Goal: Information Seeking & Learning: Learn about a topic

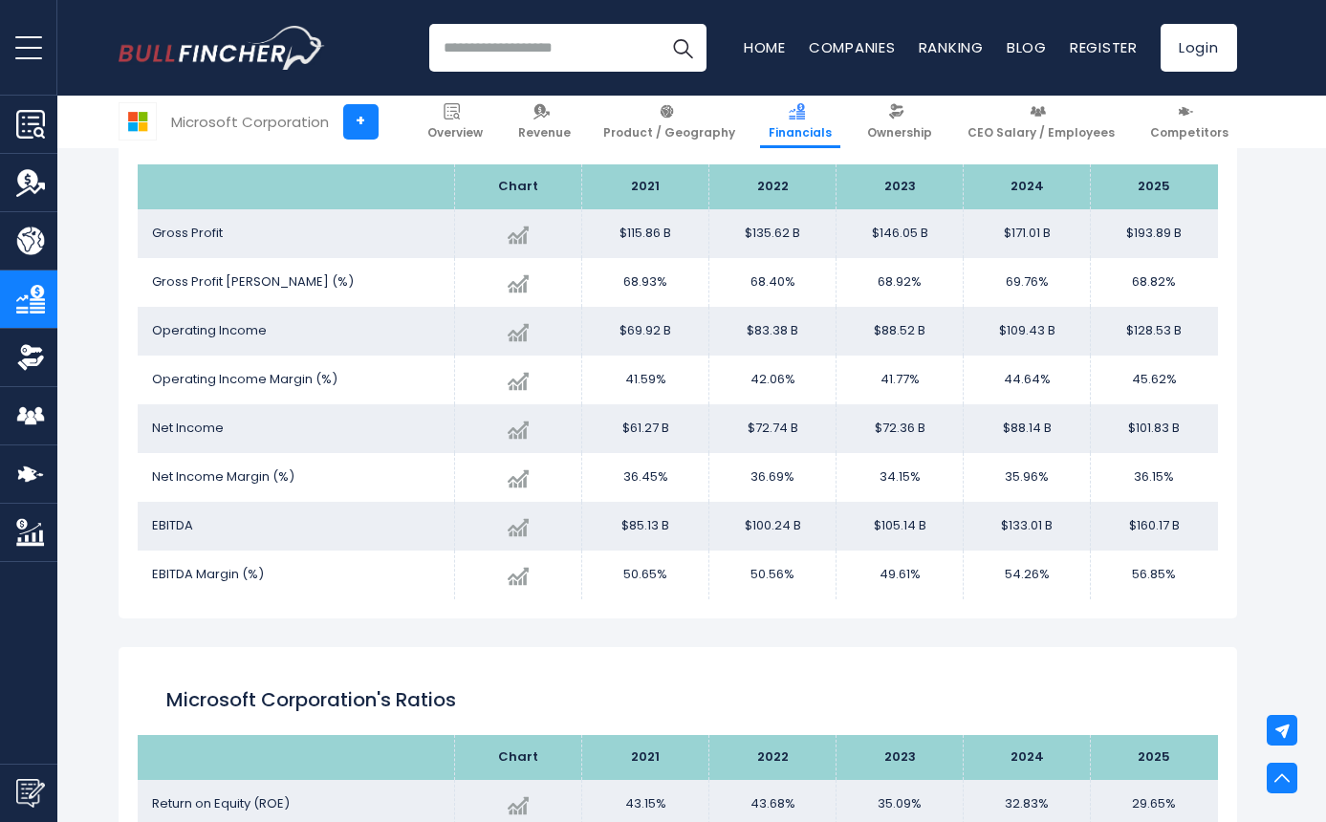
scroll to position [3235, 0]
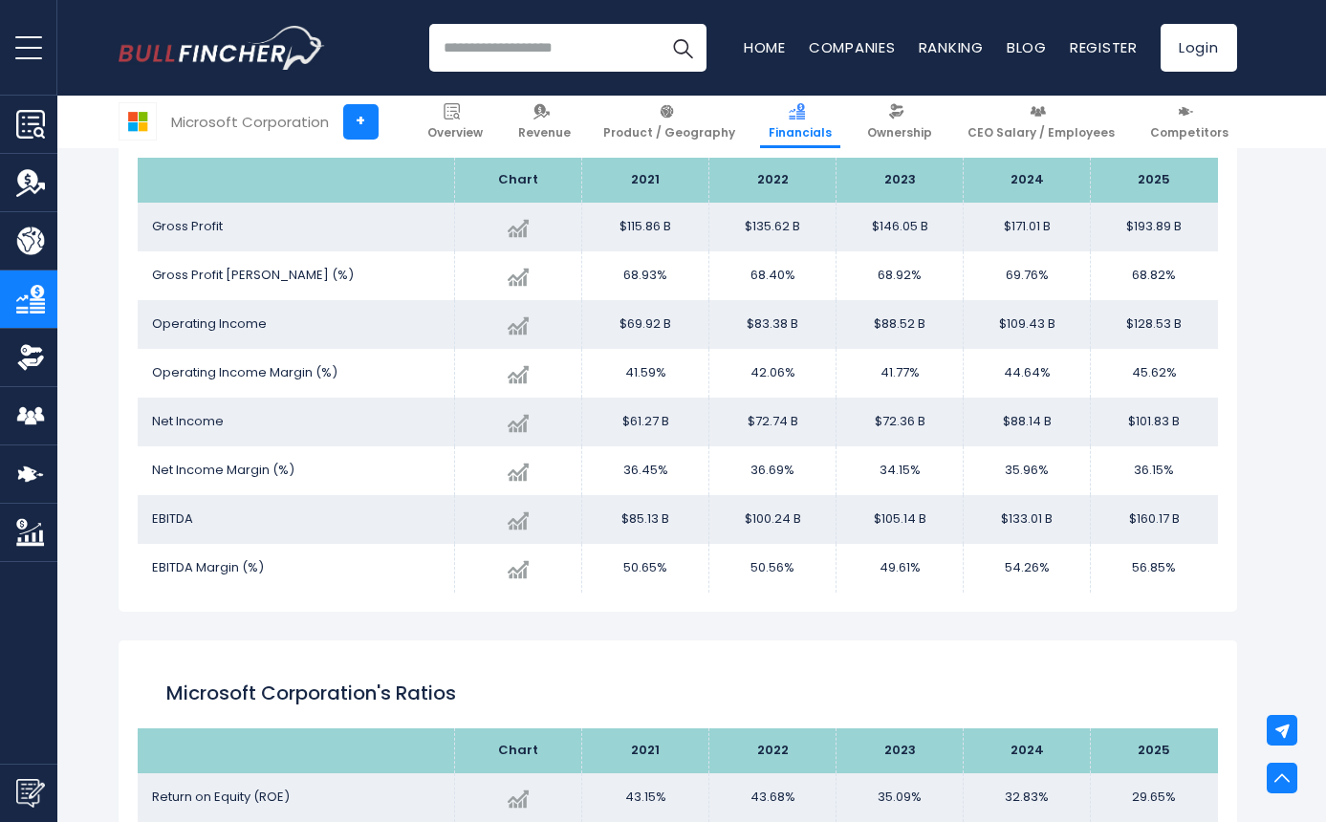
drag, startPoint x: 1132, startPoint y: 272, endPoint x: 1171, endPoint y: 272, distance: 39.2
click at [1171, 272] on td "68.82%" at bounding box center [1154, 275] width 127 height 49
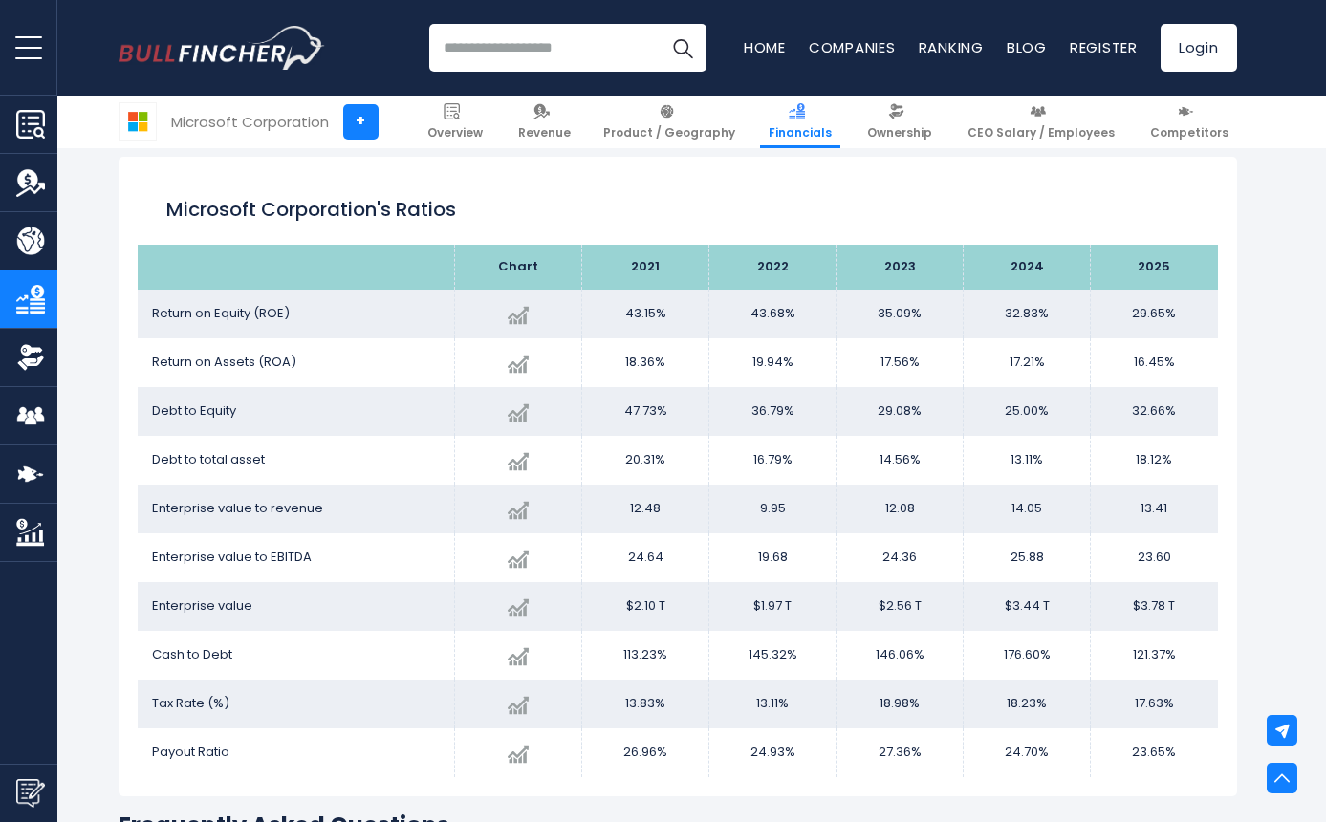
scroll to position [3721, 0]
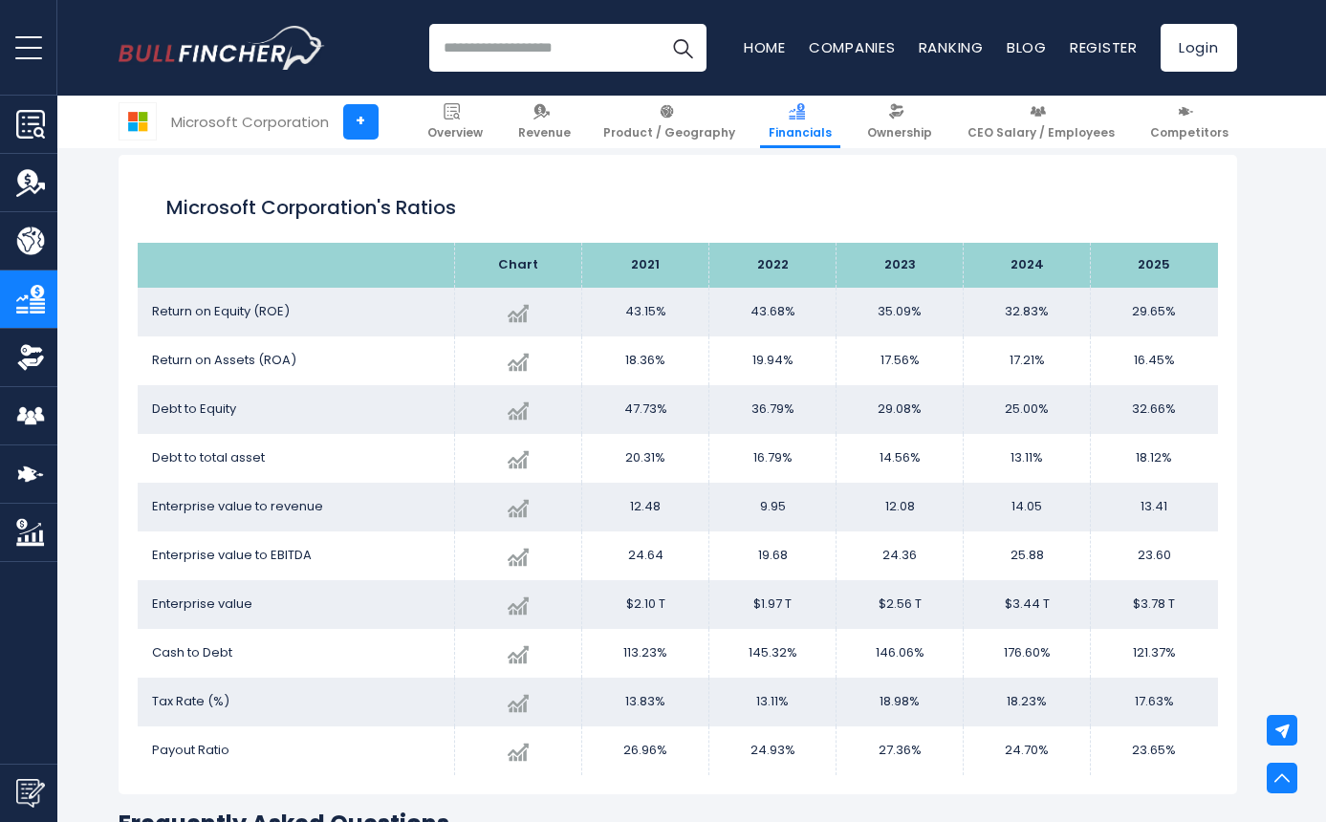
click at [469, 54] on input "search" at bounding box center [567, 48] width 277 height 48
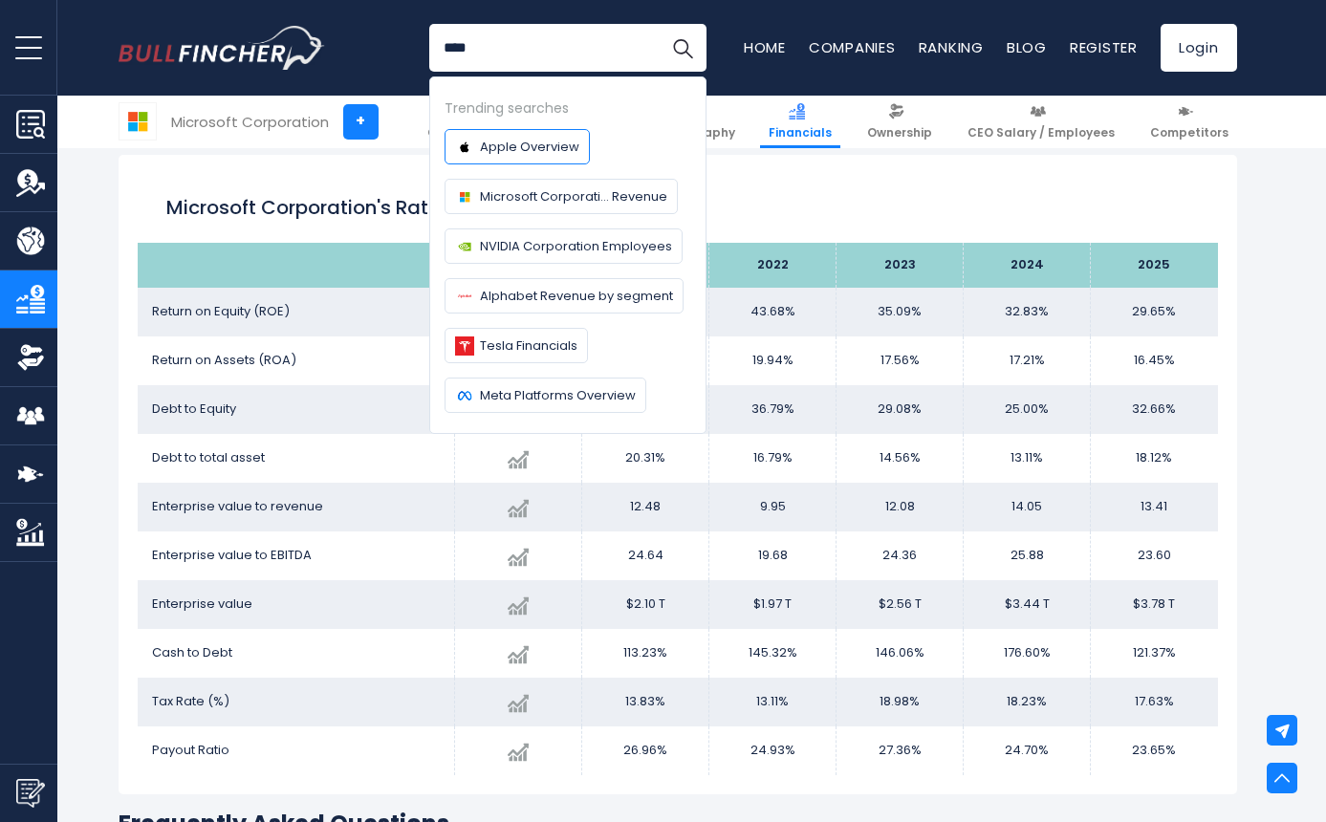
type input "****"
click at [659, 24] on button "Search" at bounding box center [683, 48] width 48 height 48
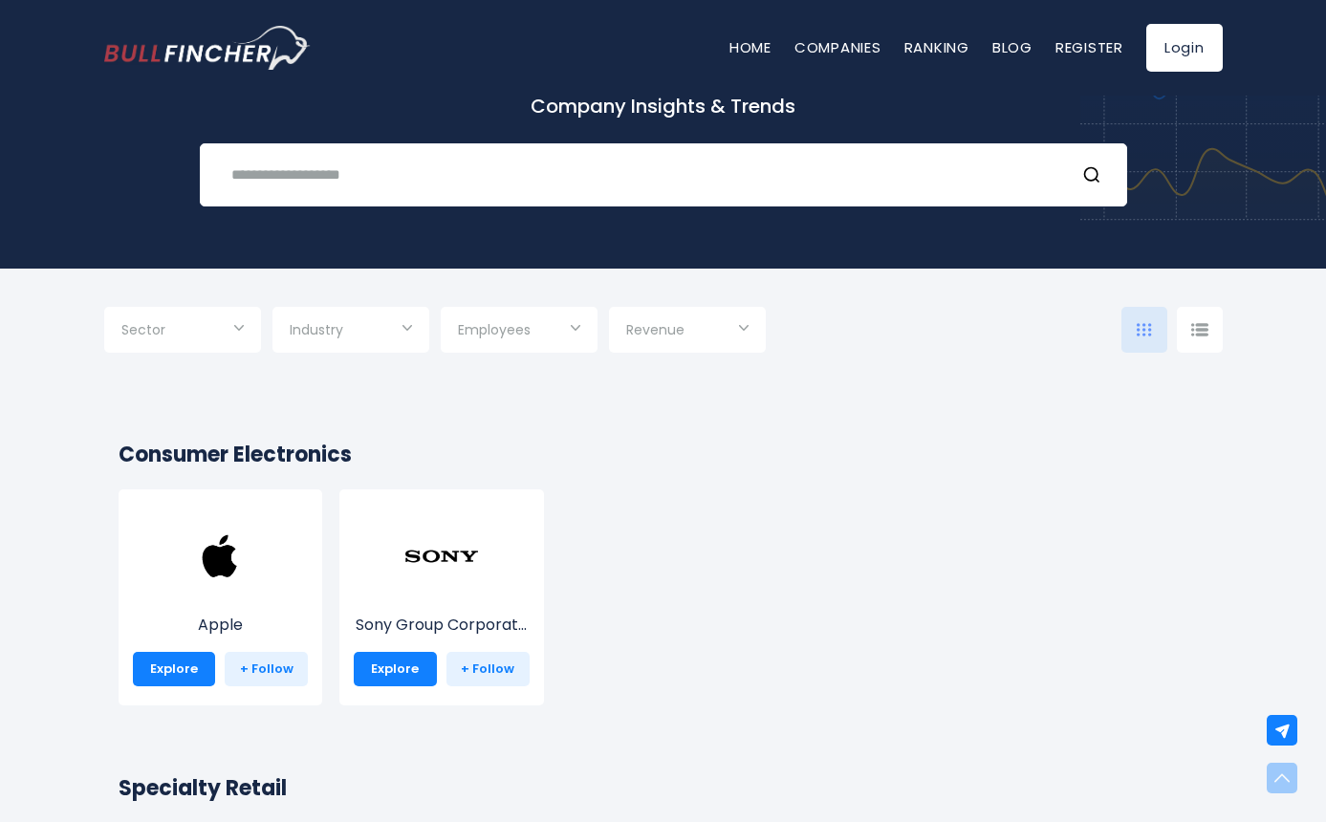
scroll to position [94, 0]
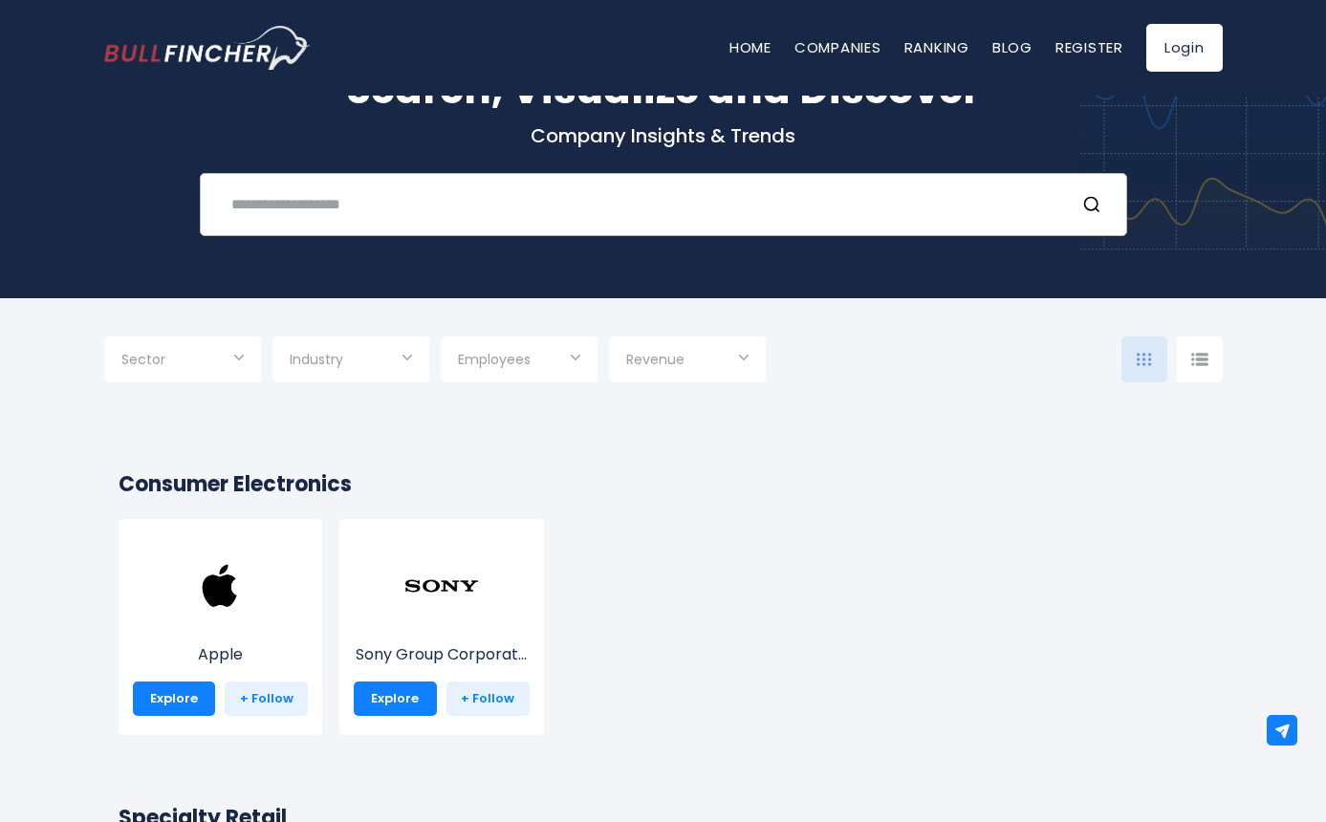
click at [664, 209] on input "text" at bounding box center [639, 203] width 839 height 35
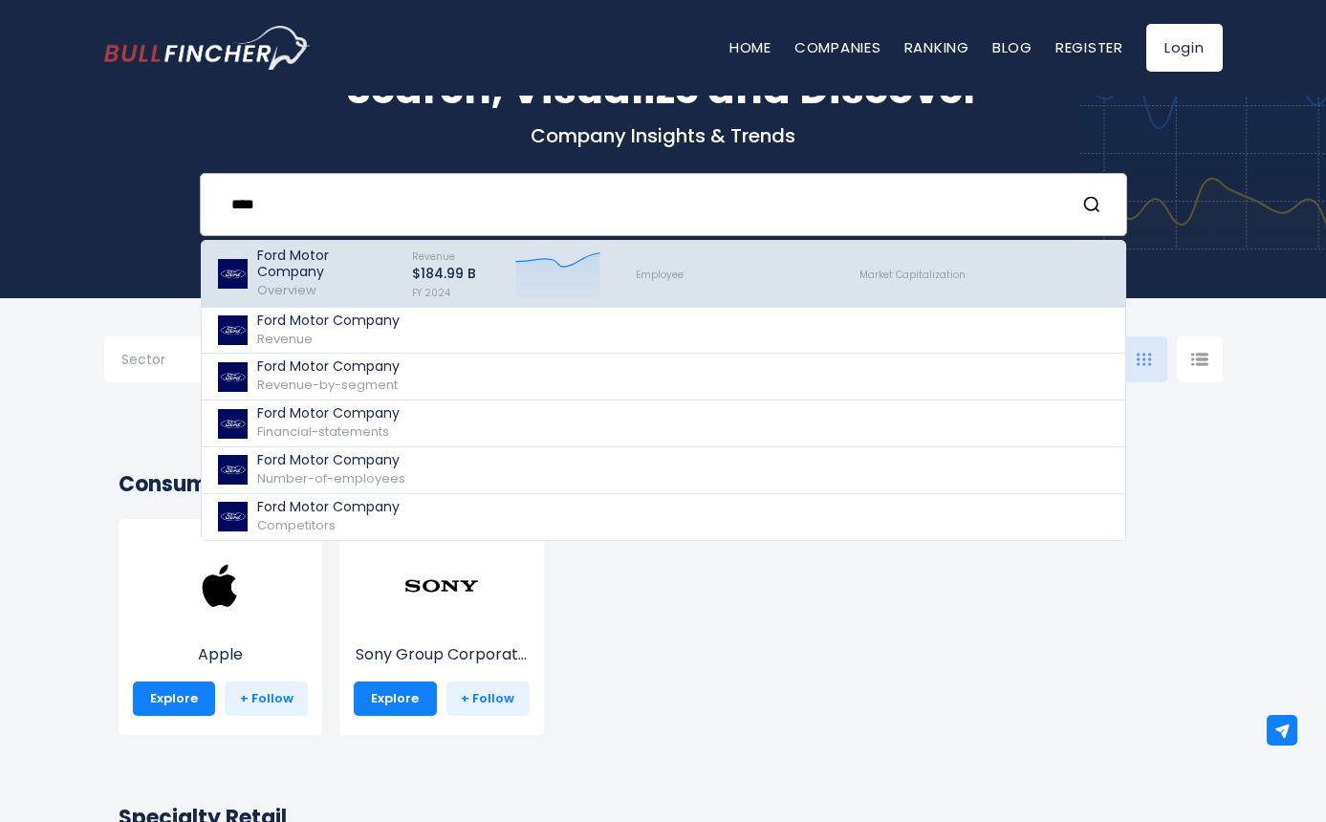
type input "****"
click at [404, 275] on div "Revenue $184.99 B FY 2024 Created with Highcharts 12.1.2" at bounding box center [507, 274] width 224 height 56
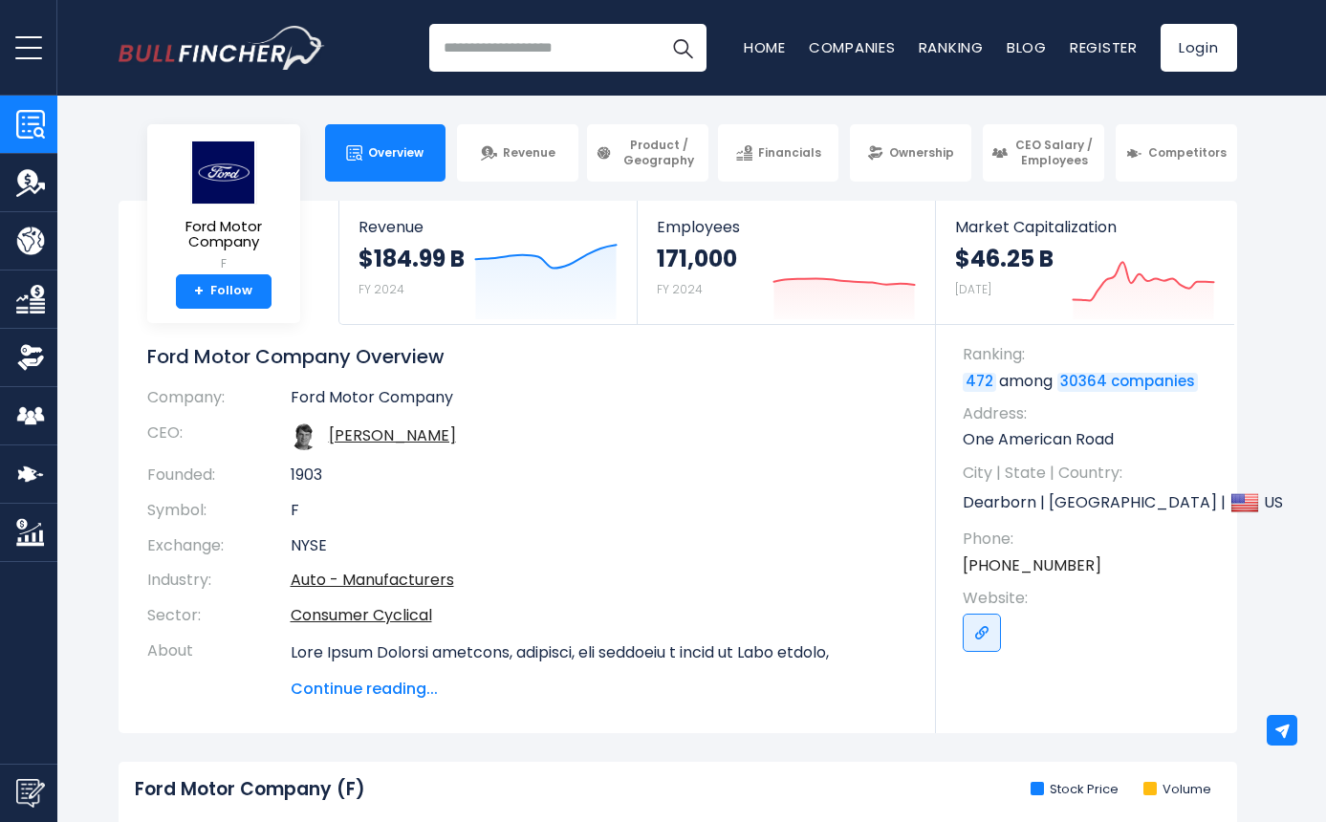
click at [25, 299] on img "Company Financials" at bounding box center [30, 299] width 29 height 29
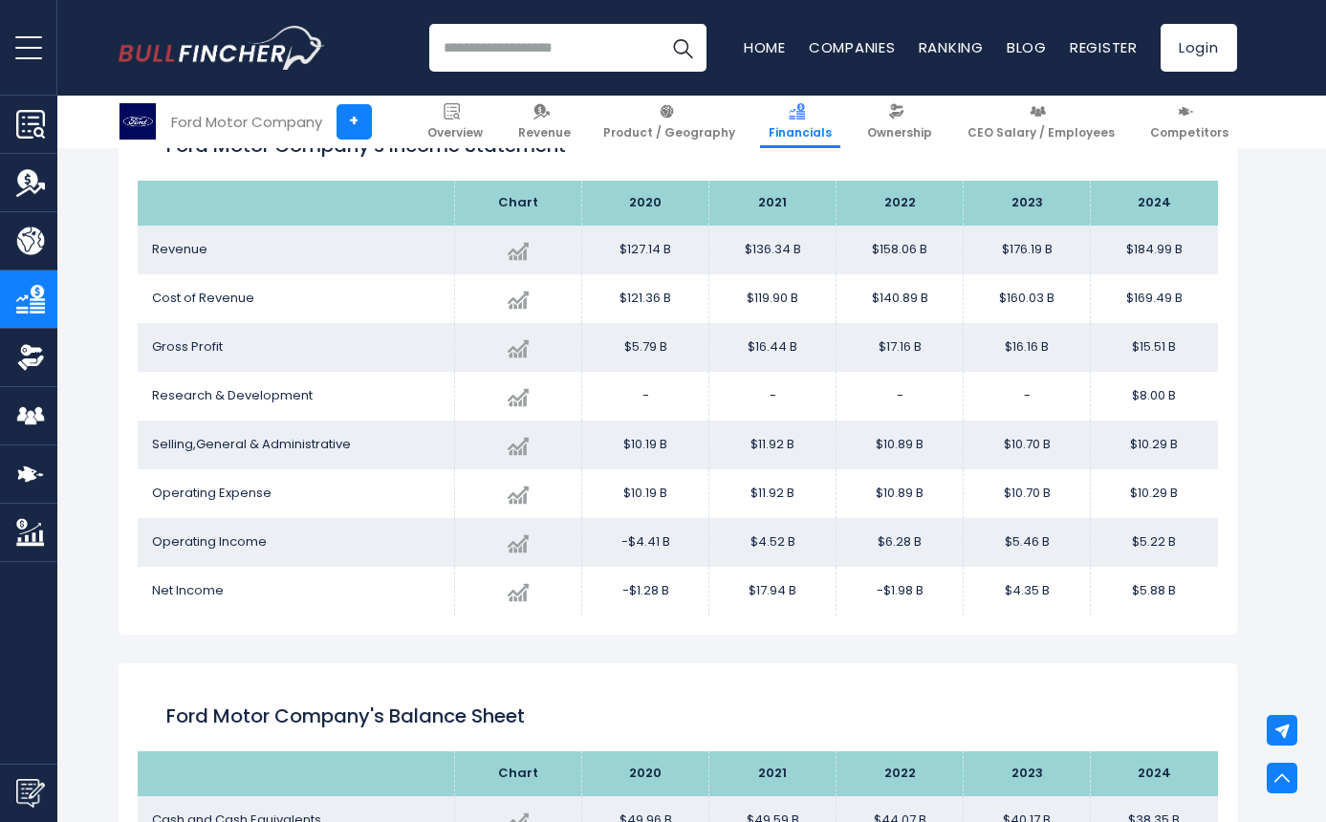
scroll to position [1114, 0]
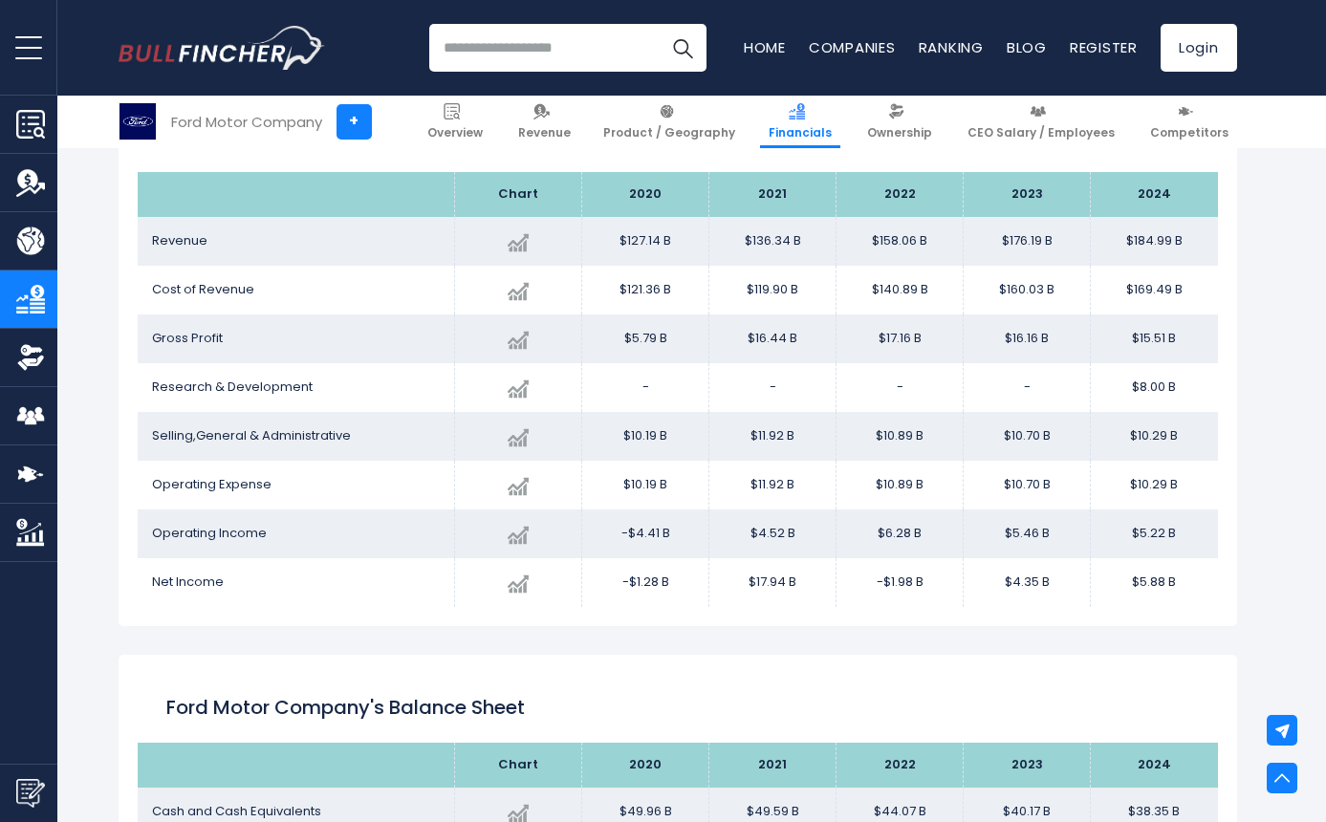
click at [520, 76] on div "Recent searches Ford Motor Company Trending searches Apple Overview Home Blog" at bounding box center [678, 48] width 1119 height 96
click at [514, 59] on input "search" at bounding box center [567, 48] width 277 height 48
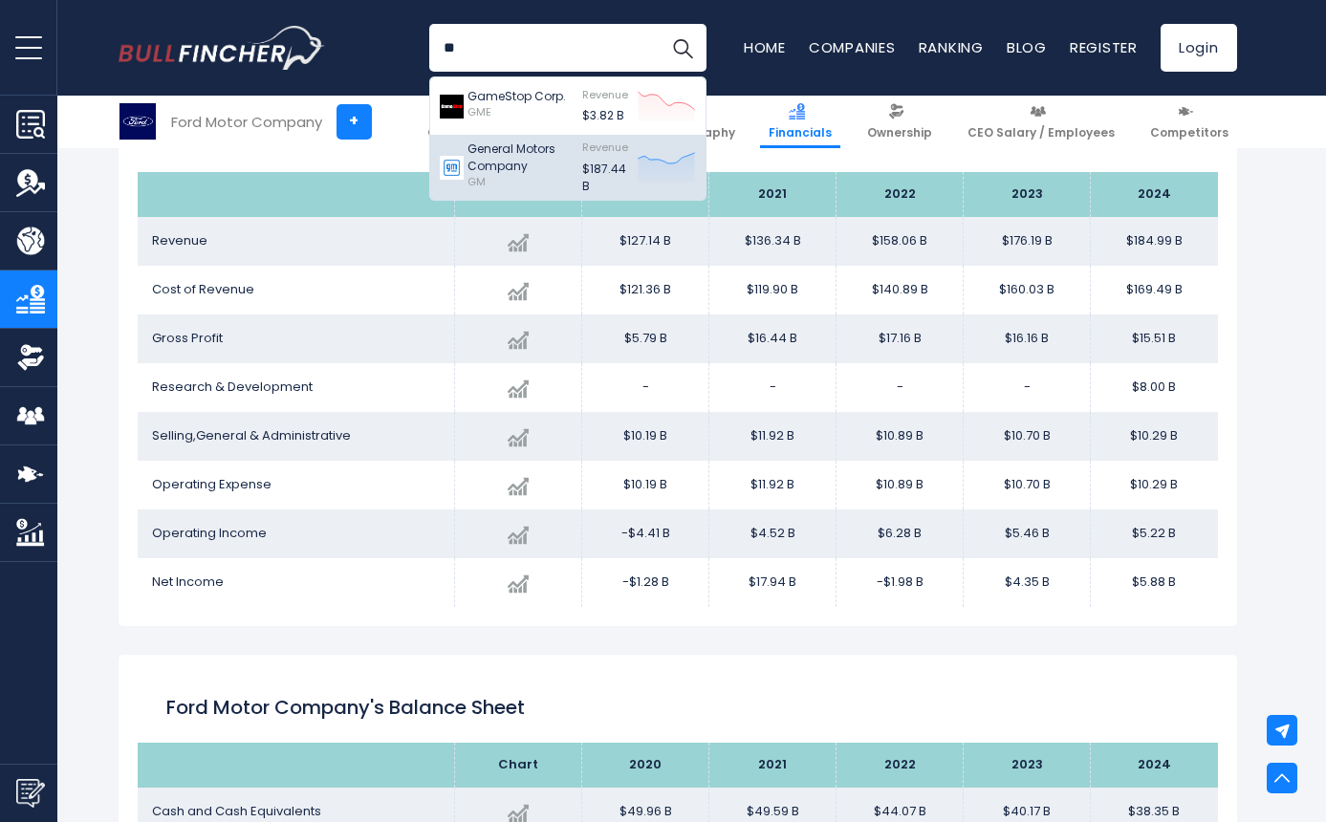
type input "**"
click at [513, 149] on p "General Motors Company" at bounding box center [520, 158] width 105 height 34
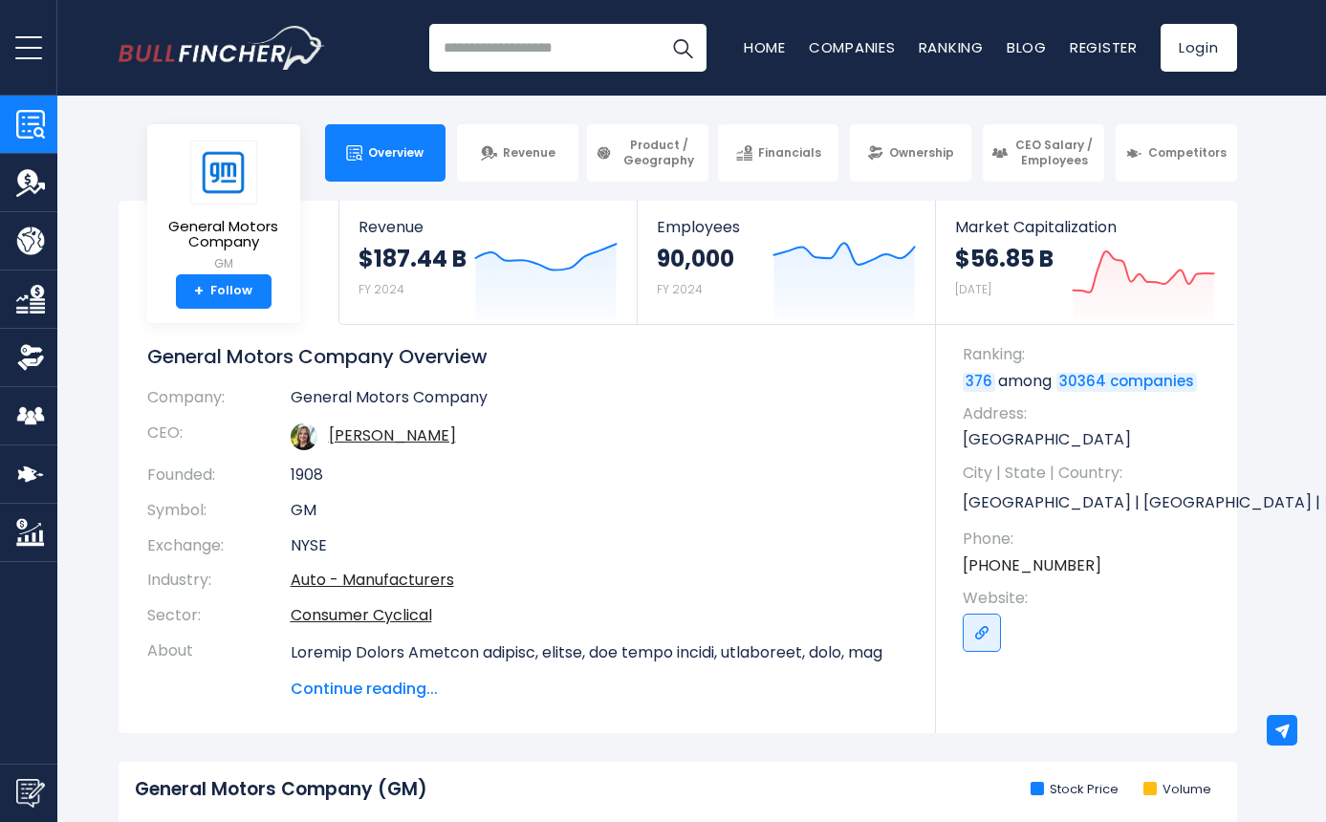
click at [38, 314] on link "Financials" at bounding box center [28, 299] width 57 height 57
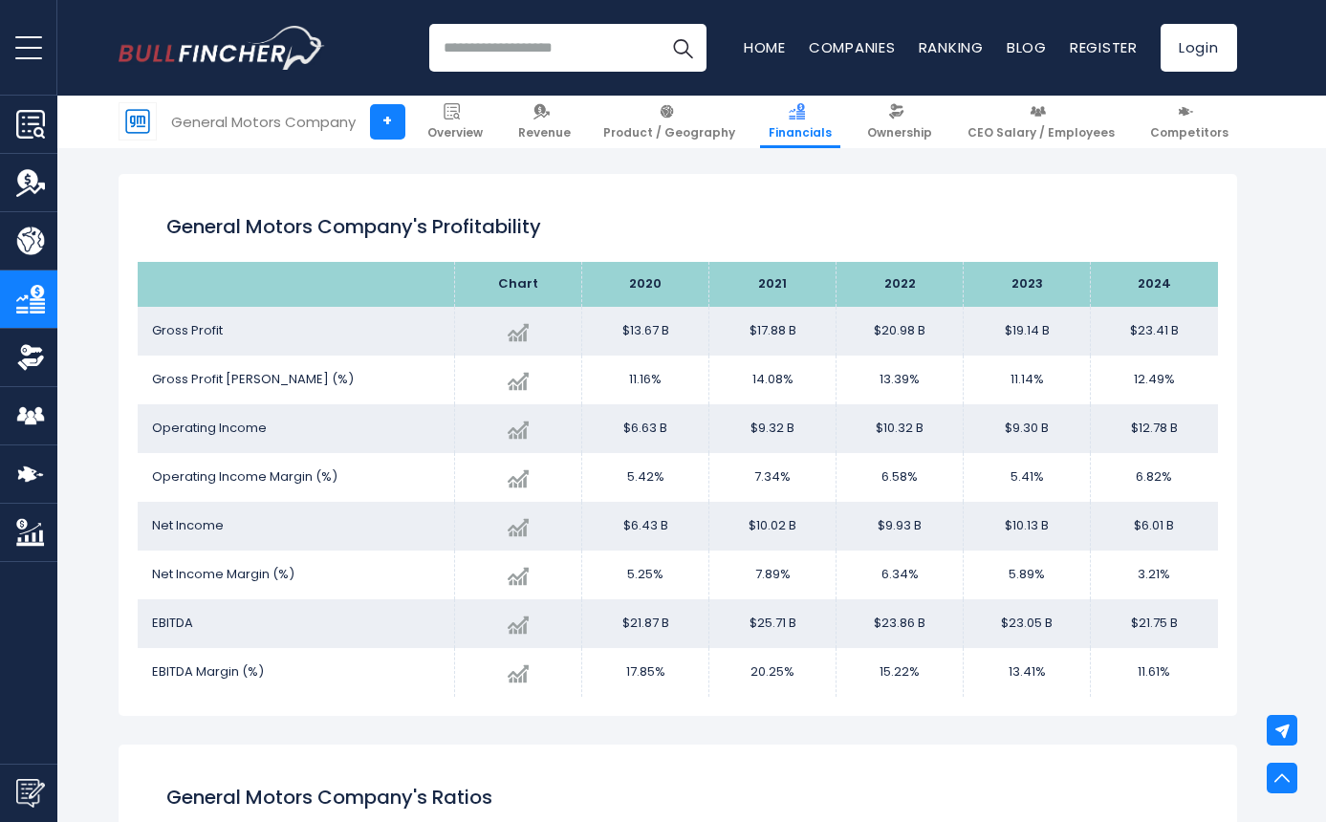
scroll to position [2681, 0]
